Goal: Use online tool/utility: Utilize a website feature to perform a specific function

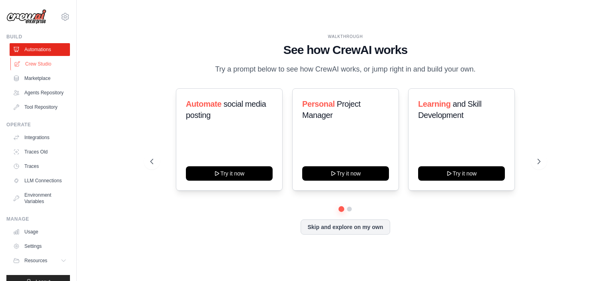
click at [31, 61] on link "Crew Studio" at bounding box center [40, 64] width 60 height 13
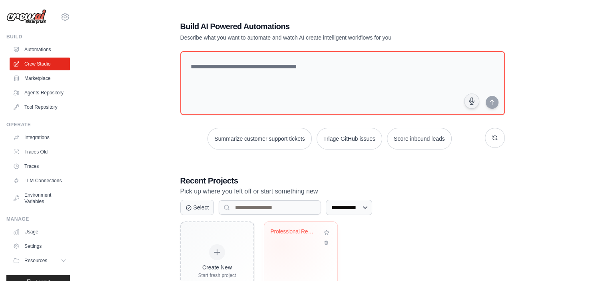
click at [281, 244] on div "Professional Real Estate Investment..." at bounding box center [301, 237] width 60 height 18
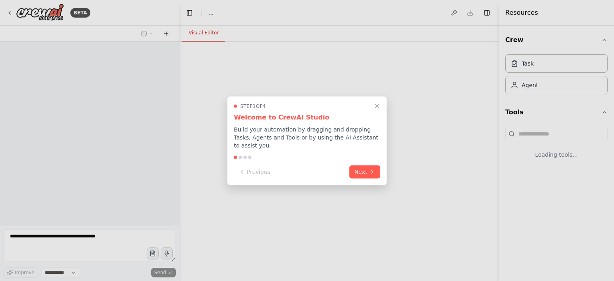
select select "****"
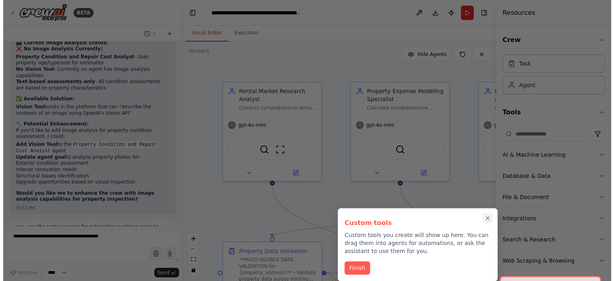
scroll to position [17655, 0]
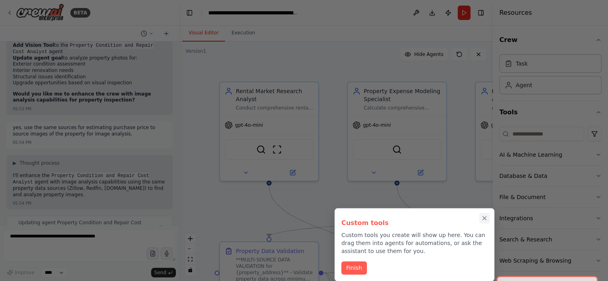
click at [486, 216] on icon "Close walkthrough" at bounding box center [485, 218] width 4 height 4
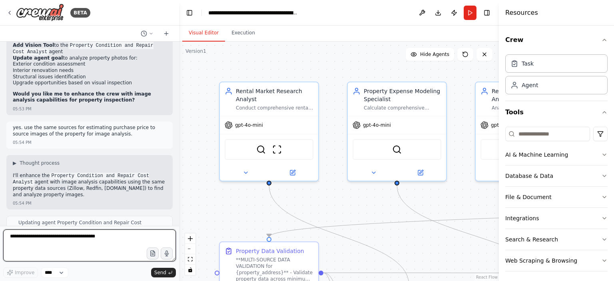
click at [57, 236] on textarea at bounding box center [89, 246] width 173 height 32
click at [82, 240] on textarea at bounding box center [89, 246] width 173 height 32
paste textarea "**********"
type textarea "**********"
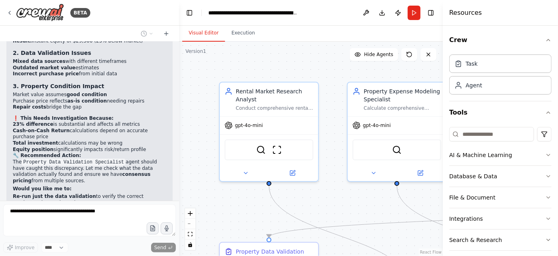
scroll to position [18382, 0]
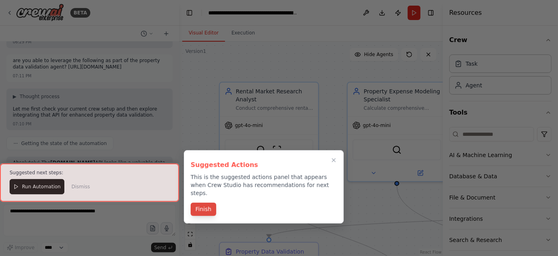
click at [213, 202] on button "Finish" at bounding box center [204, 208] width 26 height 13
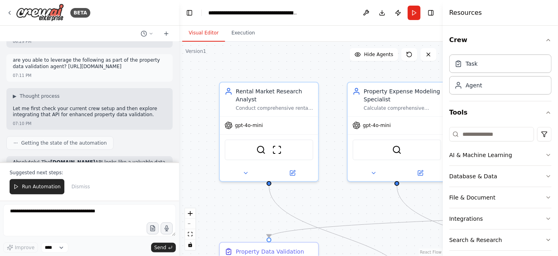
scroll to position [18715, 0]
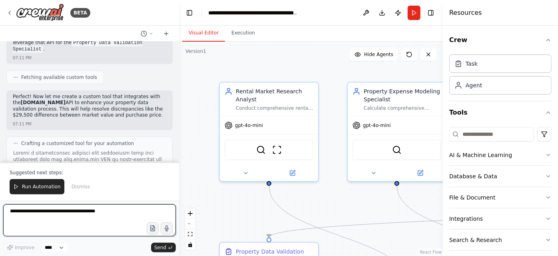
click at [80, 212] on textarea at bounding box center [89, 220] width 173 height 32
type textarea "**********"
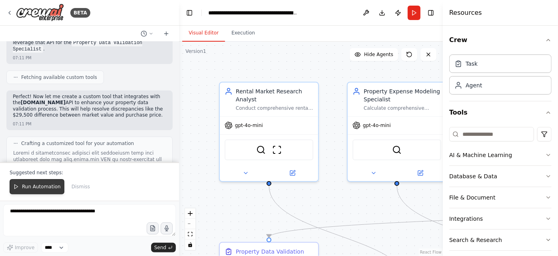
click at [28, 190] on span "Run Automation" at bounding box center [41, 186] width 39 height 6
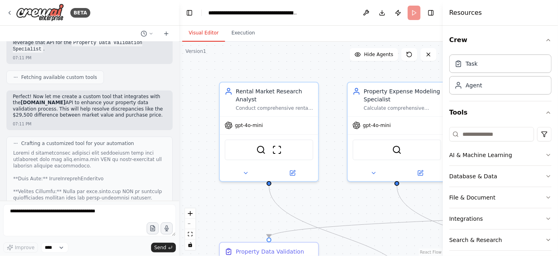
scroll to position [18677, 0]
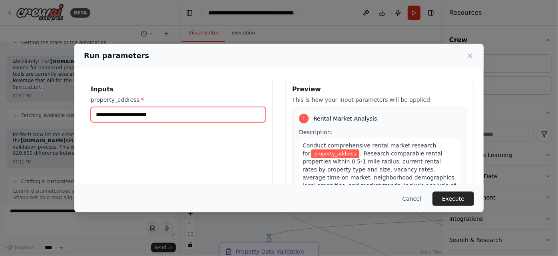
click at [168, 113] on input "property_address *" at bounding box center [178, 114] width 175 height 15
click at [119, 113] on input "**********" at bounding box center [178, 114] width 175 height 15
type input "**********"
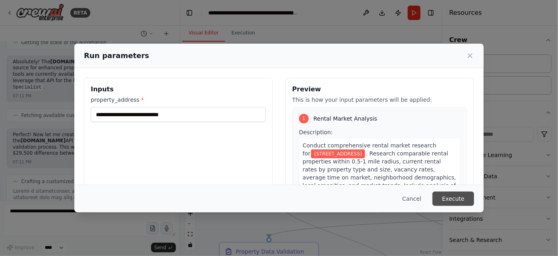
click at [444, 197] on button "Execute" at bounding box center [454, 198] width 42 height 14
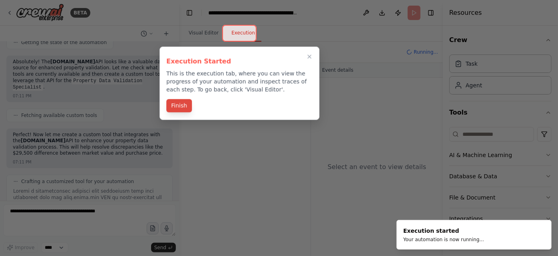
click at [178, 111] on button "Finish" at bounding box center [179, 105] width 26 height 13
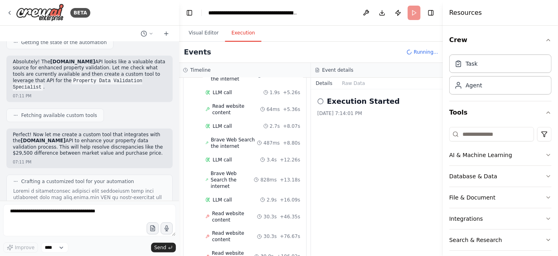
scroll to position [633, 0]
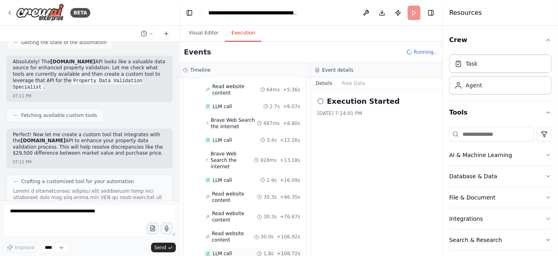
drag, startPoint x: 271, startPoint y: 207, endPoint x: 271, endPoint y: 188, distance: 18.4
click at [271, 188] on div "Started + 0.00s LLM call 2.4s + 2.67s Brave Web Search the internet 624ms + 3.2…" at bounding box center [248, 167] width 116 height 295
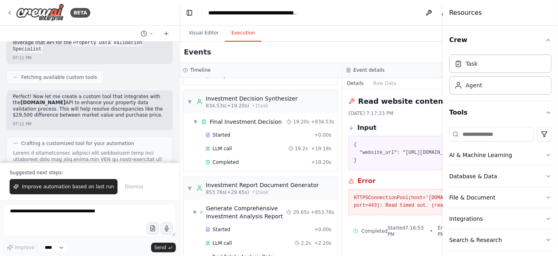
scroll to position [2611, 0]
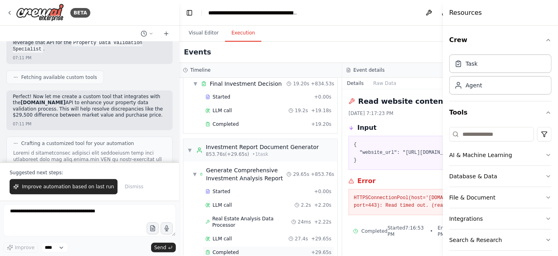
click at [265, 249] on div "Completed" at bounding box center [257, 252] width 103 height 6
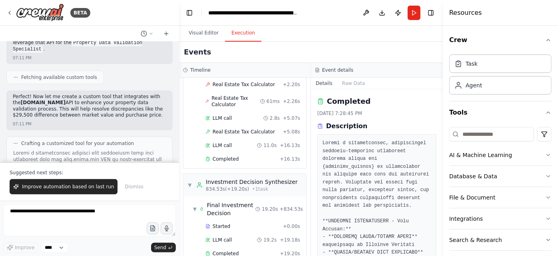
scroll to position [2974, 0]
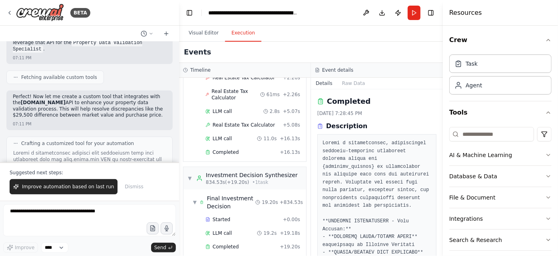
drag, startPoint x: 441, startPoint y: 101, endPoint x: 442, endPoint y: 108, distance: 7.6
click at [442, 108] on button "Toggle Sidebar" at bounding box center [443, 128] width 6 height 256
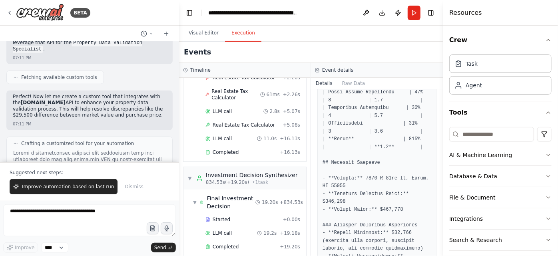
scroll to position [938, 0]
drag, startPoint x: 362, startPoint y: 131, endPoint x: 359, endPoint y: 135, distance: 5.4
copy pre "[STREET_ADDRESS]"
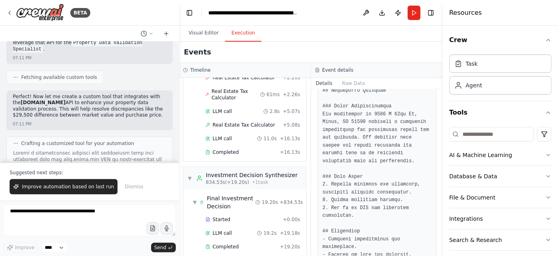
scroll to position [2348, 0]
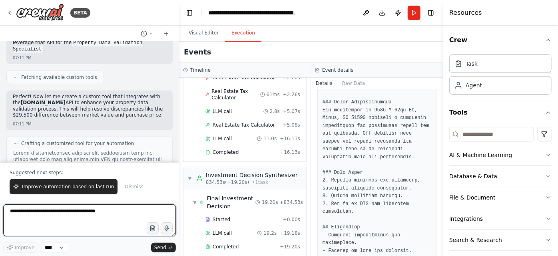
click at [66, 218] on textarea at bounding box center [89, 220] width 173 height 32
type textarea "**********"
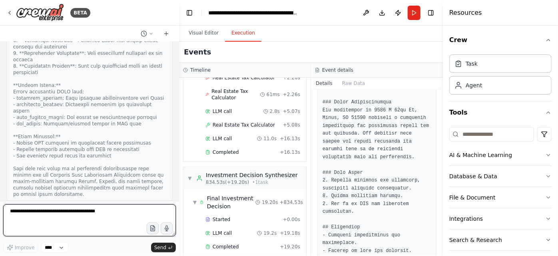
scroll to position [19034, 0]
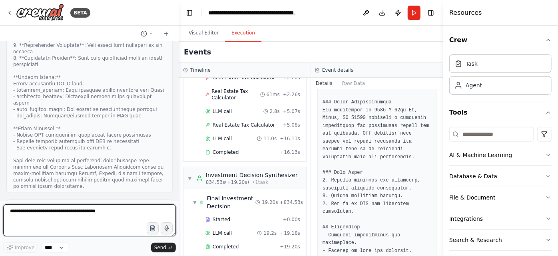
click at [75, 210] on textarea at bounding box center [89, 220] width 173 height 32
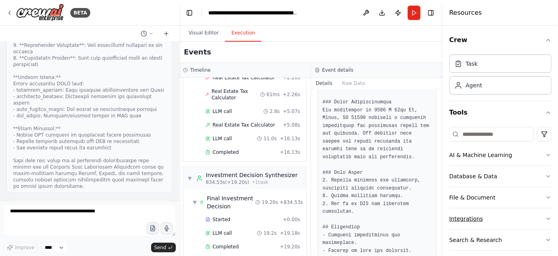
click at [486, 216] on button "Integrations" at bounding box center [501, 218] width 102 height 21
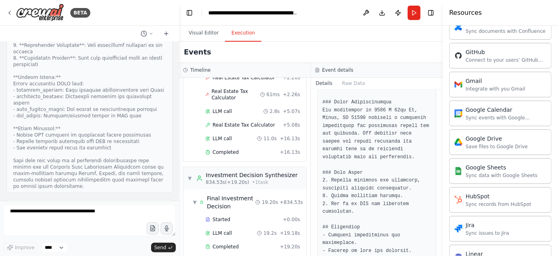
scroll to position [305, 0]
click at [494, 85] on div "Integrate with you Gmail" at bounding box center [496, 88] width 60 height 6
click at [474, 80] on div "Gmail" at bounding box center [496, 80] width 60 height 8
click at [463, 81] on div "Gmail Integrate with you Gmail" at bounding box center [490, 83] width 71 height 15
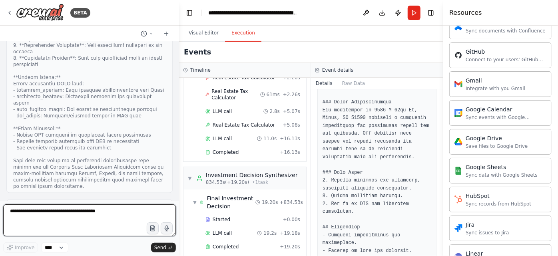
click at [24, 215] on textarea at bounding box center [89, 220] width 173 height 32
type textarea "*"
type textarea "**********"
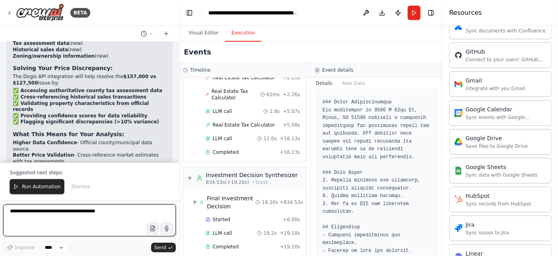
scroll to position [19525, 0]
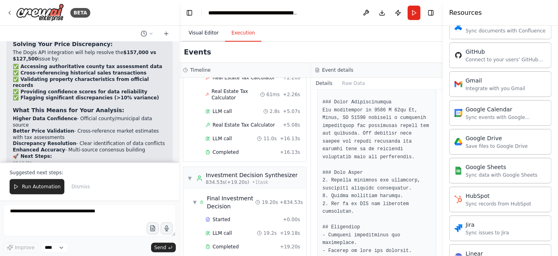
click at [205, 36] on button "Visual Editor" at bounding box center [203, 33] width 43 height 17
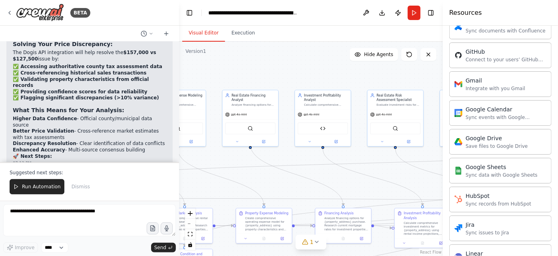
drag, startPoint x: 368, startPoint y: 144, endPoint x: 172, endPoint y: 158, distance: 196.5
click at [172, 158] on div "BETA I want to build a multi agent system to perform property analysis. I want …" at bounding box center [279, 128] width 558 height 256
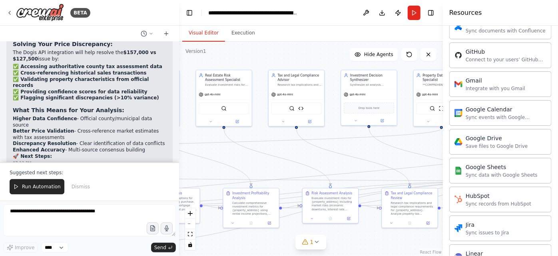
drag, startPoint x: 392, startPoint y: 173, endPoint x: 205, endPoint y: 157, distance: 188.3
click at [205, 157] on div ".deletable-edge-delete-btn { width: 20px; height: 20px; border: 0px solid #ffff…" at bounding box center [311, 149] width 264 height 214
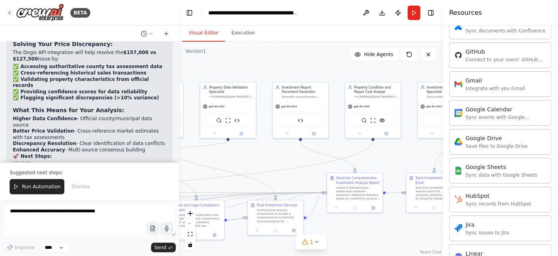
drag, startPoint x: 387, startPoint y: 148, endPoint x: 217, endPoint y: 158, distance: 169.9
click at [217, 158] on div ".deletable-edge-delete-btn { width: 20px; height: 20px; border: 0px solid #ffff…" at bounding box center [311, 149] width 264 height 214
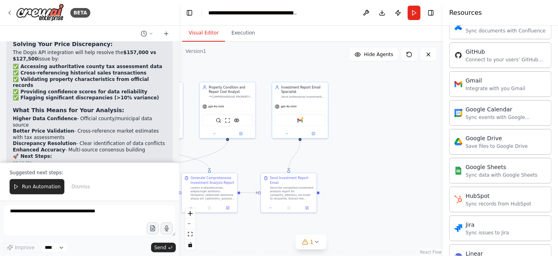
drag, startPoint x: 418, startPoint y: 150, endPoint x: 272, endPoint y: 150, distance: 145.6
click at [272, 150] on div ".deletable-edge-delete-btn { width: 20px; height: 20px; border: 0px solid #ffff…" at bounding box center [311, 149] width 264 height 214
click at [300, 120] on img at bounding box center [301, 120] width 6 height 6
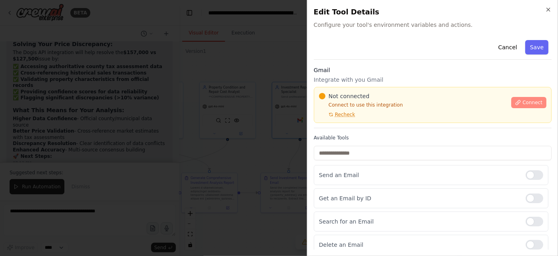
click at [528, 99] on span "Connect" at bounding box center [533, 102] width 20 height 6
click at [366, 59] on div "Cancel Save" at bounding box center [433, 48] width 238 height 23
click at [339, 59] on div "Cancel Save" at bounding box center [433, 48] width 238 height 23
click at [206, 101] on div at bounding box center [279, 128] width 558 height 256
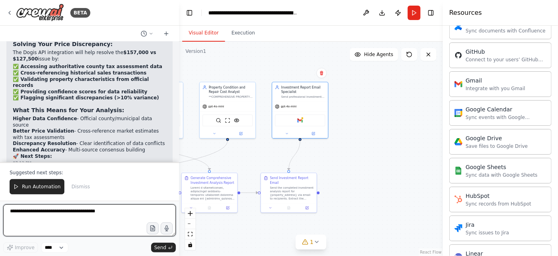
click at [62, 214] on textarea at bounding box center [89, 220] width 173 height 32
type textarea "**********"
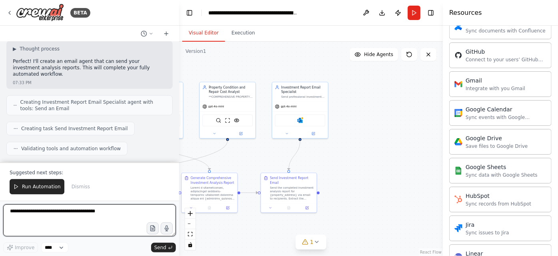
scroll to position [20167, 0]
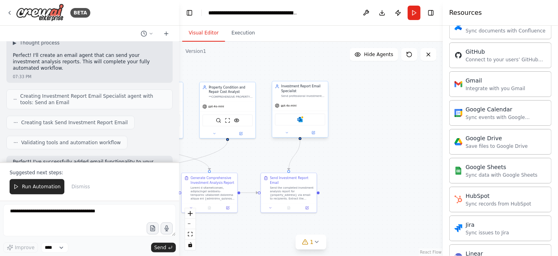
click at [303, 121] on div "Microsoft Outlook" at bounding box center [300, 120] width 50 height 12
click at [298, 119] on img at bounding box center [301, 120] width 6 height 6
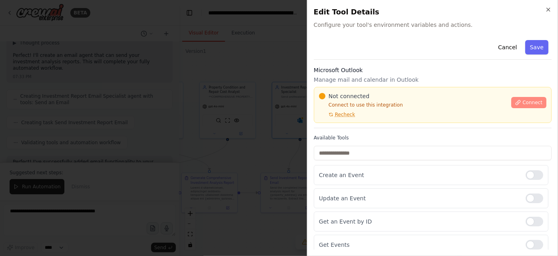
click at [526, 99] on span "Connect" at bounding box center [533, 102] width 20 height 6
click at [372, 59] on div "Cancel Save" at bounding box center [433, 48] width 238 height 23
click at [382, 62] on div "Cancel Save Microsoft Outlook Manage mail and calendar in Outlook Not connected…" at bounding box center [433, 180] width 238 height 287
click at [227, 101] on div at bounding box center [279, 128] width 558 height 256
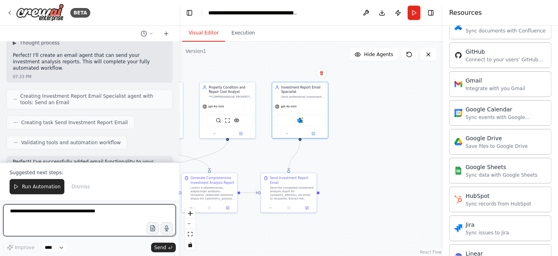
click at [89, 214] on textarea at bounding box center [89, 220] width 173 height 32
type textarea "********"
type textarea "**********"
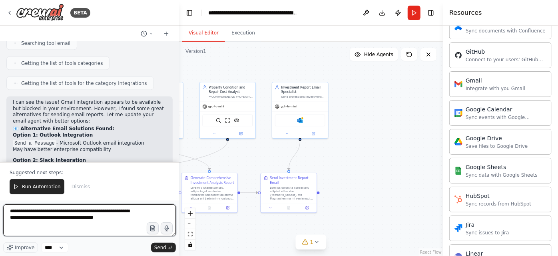
scroll to position [20692, 0]
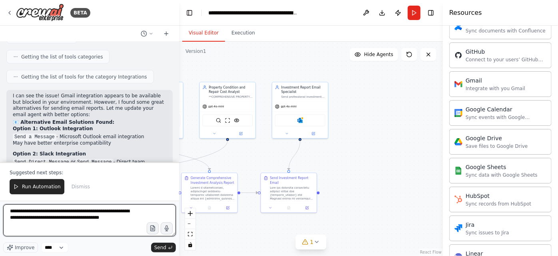
type textarea "**********"
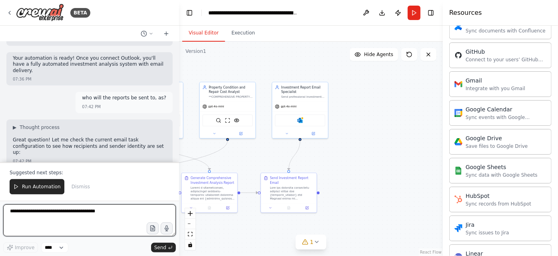
scroll to position [21228, 0]
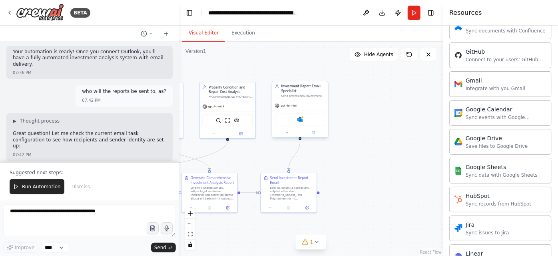
click at [304, 120] on div "Microsoft Outlook" at bounding box center [300, 120] width 50 height 12
click at [300, 118] on img at bounding box center [301, 120] width 6 height 6
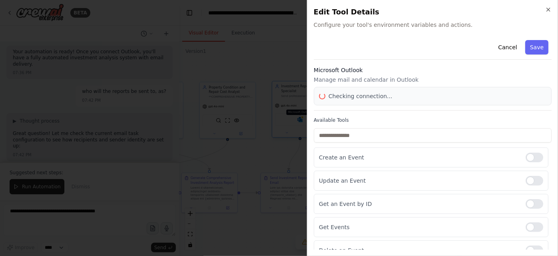
click at [300, 118] on div at bounding box center [279, 128] width 558 height 256
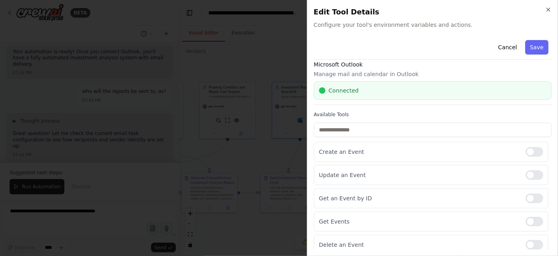
scroll to position [0, 0]
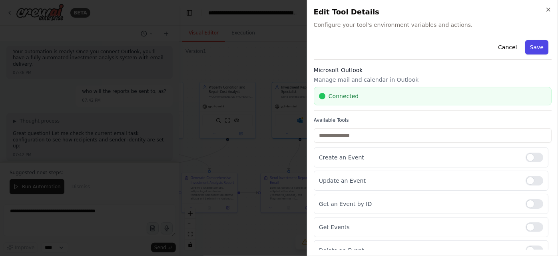
click at [526, 49] on button "Save" at bounding box center [537, 47] width 23 height 14
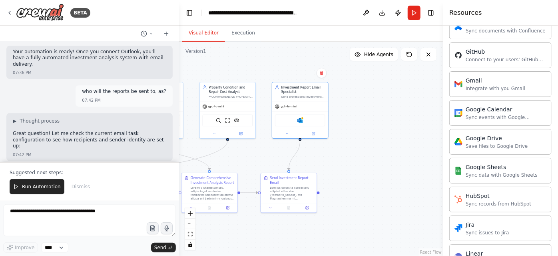
click at [408, 62] on div ".deletable-edge-delete-btn { width: 20px; height: 20px; border: 0px solid #ffff…" at bounding box center [311, 149] width 264 height 214
click at [409, 54] on icon at bounding box center [409, 54] width 6 height 6
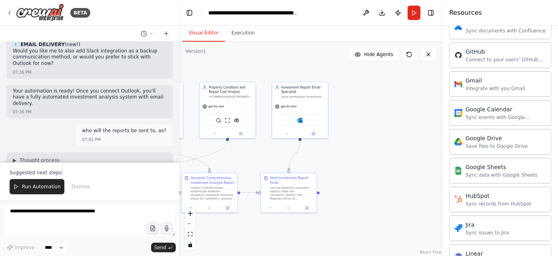
scroll to position [21202, 0]
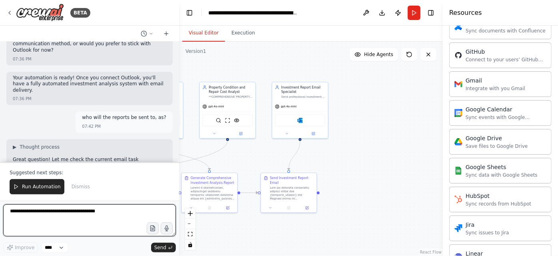
click at [93, 216] on textarea at bounding box center [89, 220] width 173 height 32
type textarea "**********"
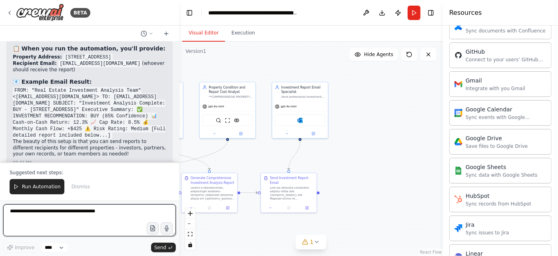
scroll to position [21648, 0]
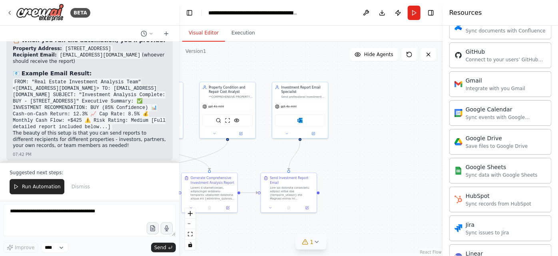
click at [314, 243] on icon at bounding box center [317, 241] width 6 height 6
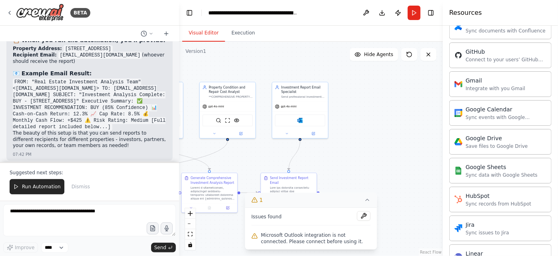
click at [406, 181] on div ".deletable-edge-delete-btn { width: 20px; height: 20px; border: 0px solid #ffff…" at bounding box center [311, 149] width 264 height 214
click at [368, 202] on icon at bounding box center [367, 199] width 6 height 6
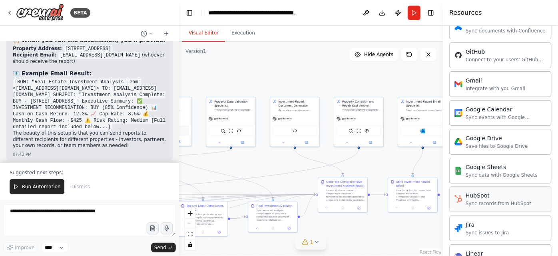
drag, startPoint x: 368, startPoint y: 202, endPoint x: 483, endPoint y: 203, distance: 114.8
click at [483, 203] on div "BETA I want to build a multi agent system to perform property analysis. I want …" at bounding box center [279, 128] width 558 height 256
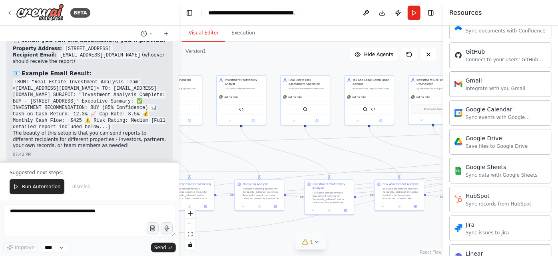
drag, startPoint x: 292, startPoint y: 71, endPoint x: 558, endPoint y: 50, distance: 267.3
click at [558, 50] on div "BETA I want to build a multi agent system to perform property analysis. I want …" at bounding box center [279, 128] width 558 height 256
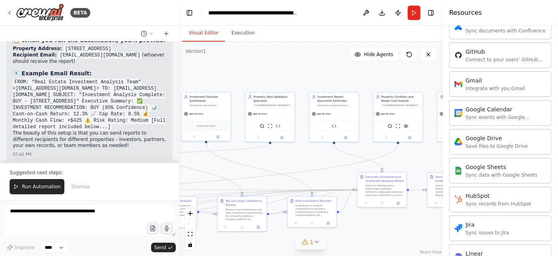
drag, startPoint x: 227, startPoint y: 59, endPoint x: 0, endPoint y: 76, distance: 227.4
click at [0, 76] on div "BETA I want to build a multi agent system to perform property analysis. I want …" at bounding box center [279, 128] width 558 height 256
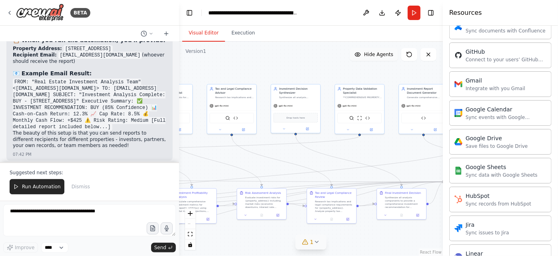
drag, startPoint x: 295, startPoint y: 59, endPoint x: 384, endPoint y: 51, distance: 90.0
click at [384, 51] on div "Version 1 Show Tools Hide Agents .deletable-edge-delete-btn { width: 20px; heig…" at bounding box center [311, 149] width 264 height 214
click at [408, 54] on icon at bounding box center [409, 54] width 6 height 6
click at [306, 238] on div "1" at bounding box center [308, 242] width 12 height 8
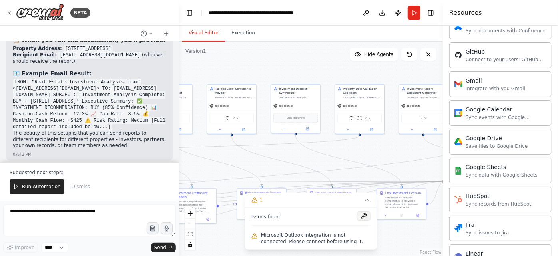
click at [366, 218] on button at bounding box center [364, 216] width 14 height 10
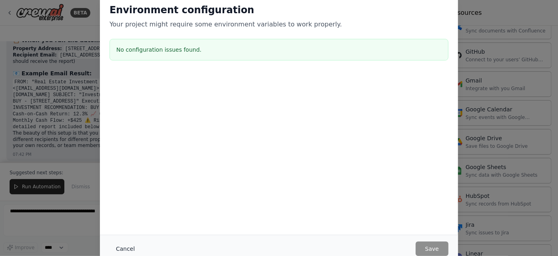
click at [120, 249] on button "Cancel" at bounding box center [126, 248] width 32 height 14
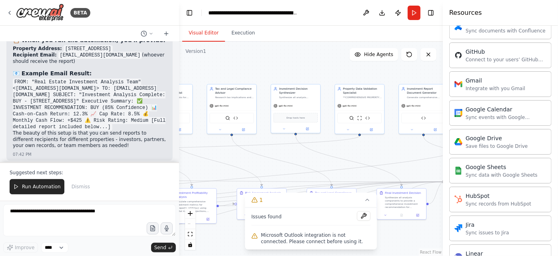
click at [260, 158] on div ".deletable-edge-delete-btn { width: 20px; height: 20px; border: 0px solid #ffff…" at bounding box center [311, 149] width 264 height 214
click at [146, 186] on div "Run Automation Dismiss" at bounding box center [90, 186] width 160 height 15
click at [367, 198] on icon at bounding box center [367, 199] width 6 height 6
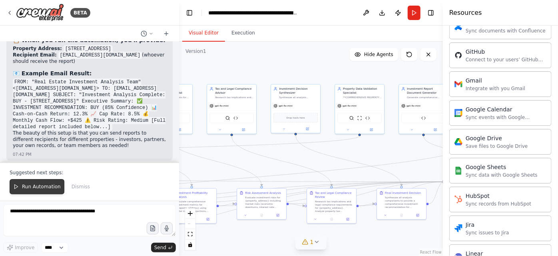
click at [45, 188] on span "Run Automation" at bounding box center [41, 186] width 39 height 6
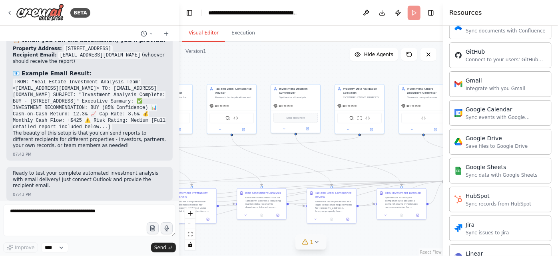
scroll to position [21610, 0]
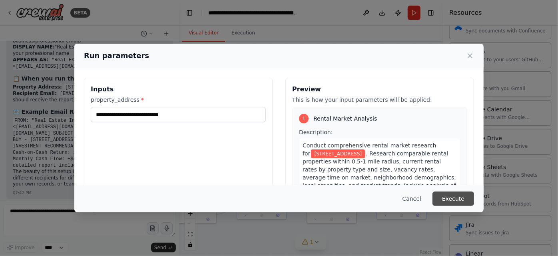
click at [449, 199] on button "Execute" at bounding box center [454, 198] width 42 height 14
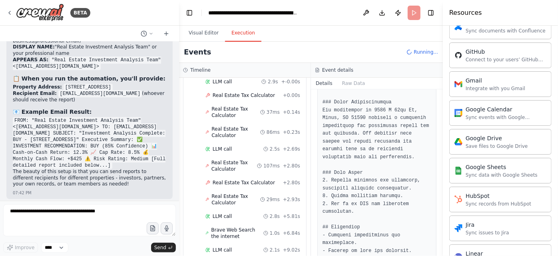
scroll to position [3024, 0]
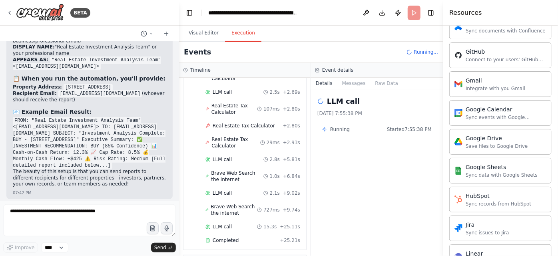
scroll to position [3126, 0]
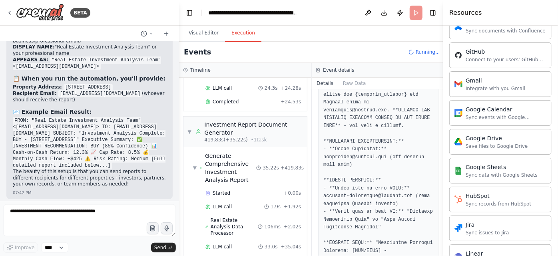
scroll to position [56, 0]
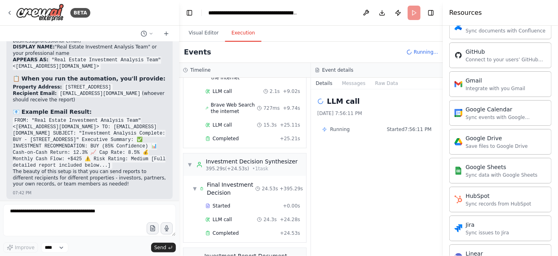
scroll to position [3139, 0]
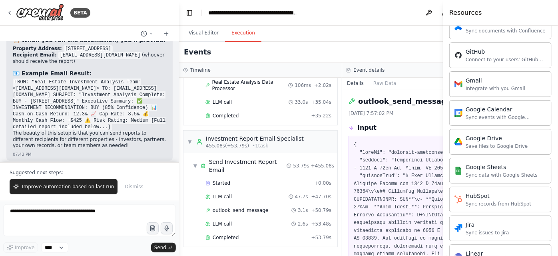
scroll to position [3091, 0]
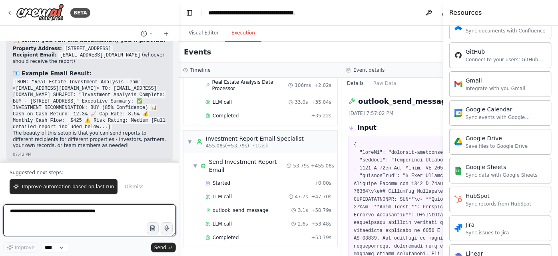
click at [99, 212] on textarea at bounding box center [89, 220] width 173 height 32
click at [94, 217] on textarea "**********" at bounding box center [89, 220] width 173 height 32
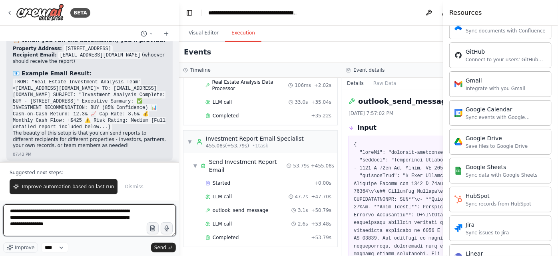
type textarea "**********"
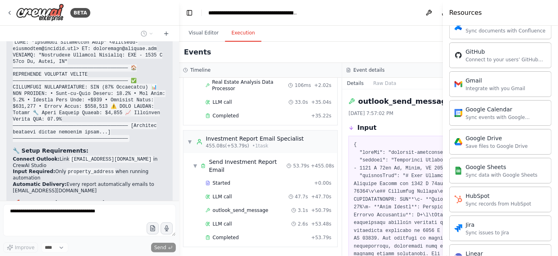
scroll to position [22109, 0]
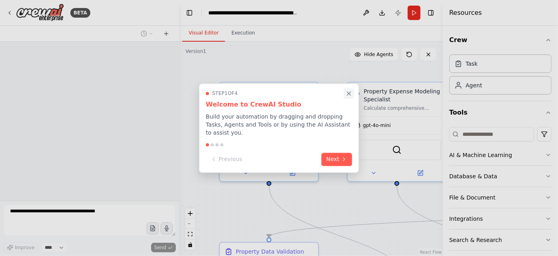
click at [348, 94] on icon "Close walkthrough" at bounding box center [350, 94] width 4 height 4
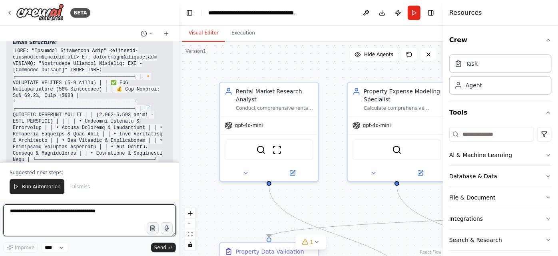
scroll to position [22540, 0]
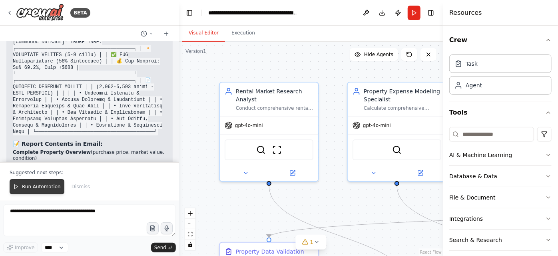
click at [39, 184] on span "Run Automation" at bounding box center [41, 186] width 39 height 6
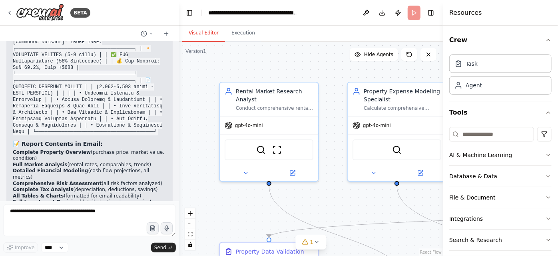
scroll to position [22502, 0]
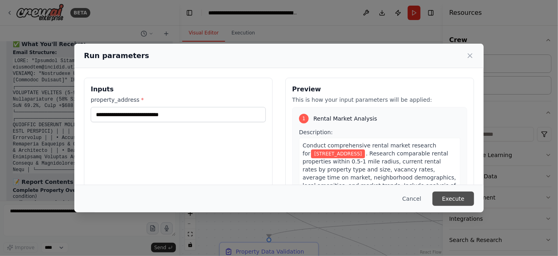
click at [449, 202] on button "Execute" at bounding box center [454, 198] width 42 height 14
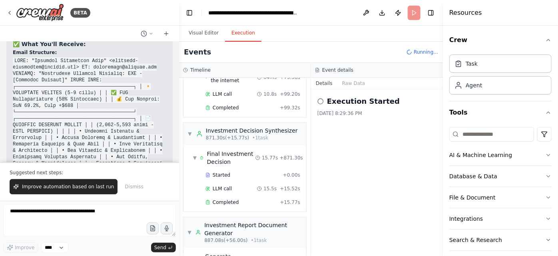
scroll to position [3580, 0]
